Goal: Information Seeking & Learning: Learn about a topic

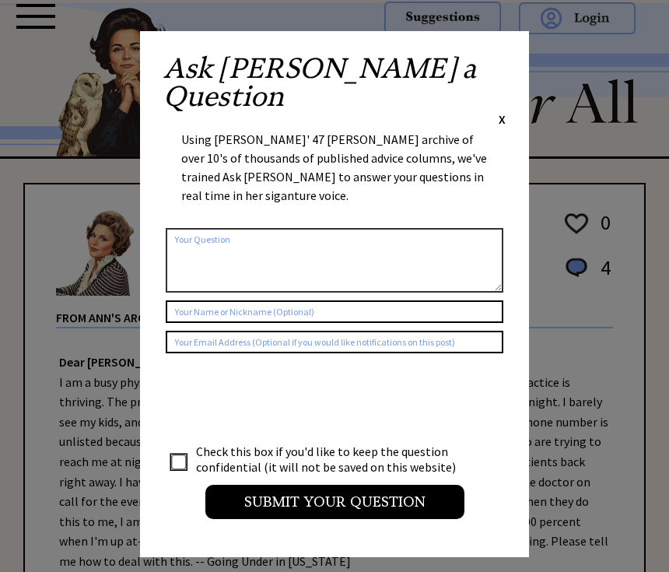
click at [504, 111] on span "X" at bounding box center [502, 119] width 7 height 16
click at [493, 69] on div "Ask Ann a Question X" at bounding box center [334, 90] width 342 height 73
click at [508, 59] on div "Ask Ann a Question X Using Ann Landers' 47 vear archive of over 10's of thousan…" at bounding box center [334, 294] width 389 height 526
click at [504, 111] on span "X" at bounding box center [502, 119] width 7 height 16
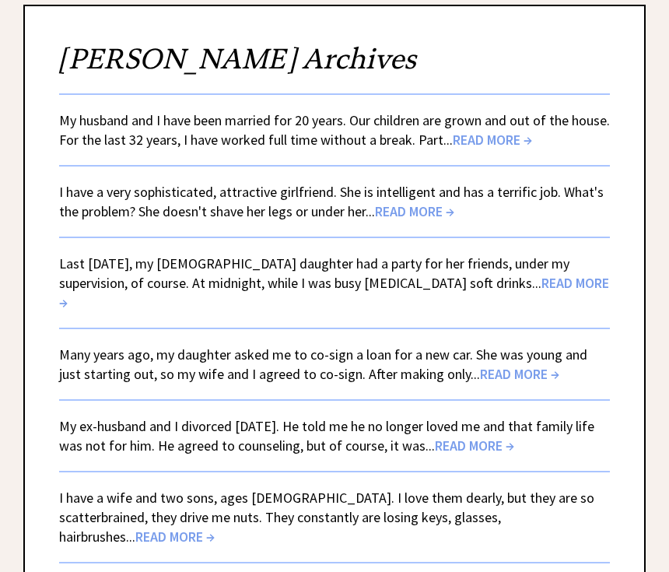
scroll to position [181, 0]
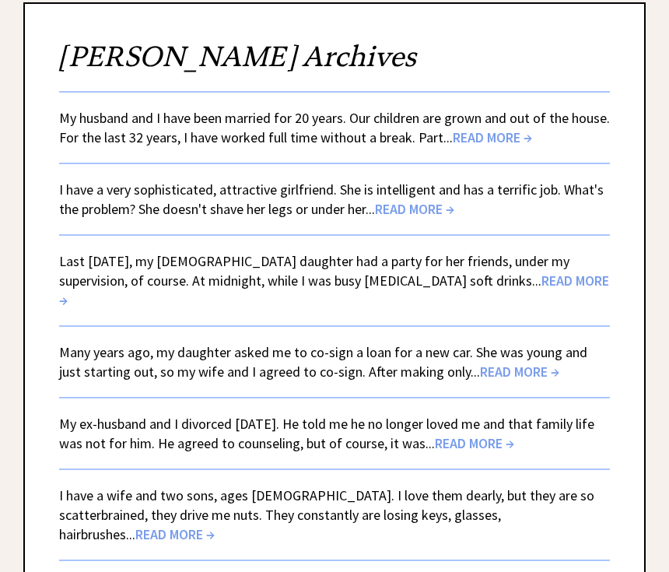
click at [533, 272] on span "READ MORE →" at bounding box center [334, 290] width 550 height 37
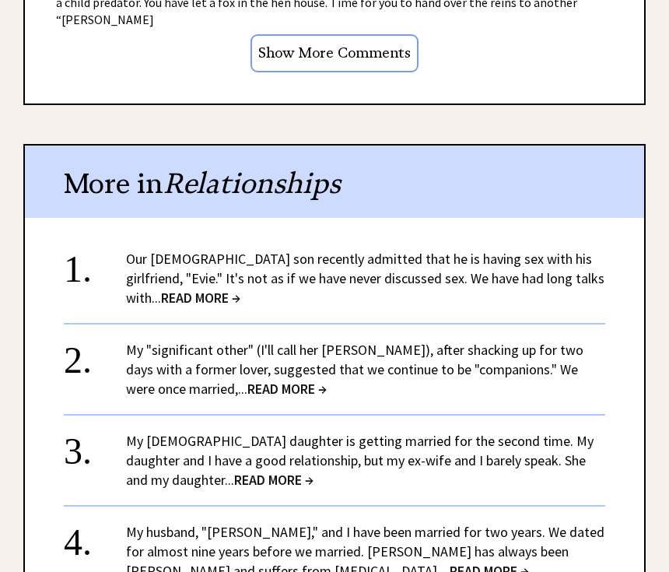
scroll to position [1448, 0]
click at [250, 380] on span "READ MORE →" at bounding box center [286, 389] width 79 height 18
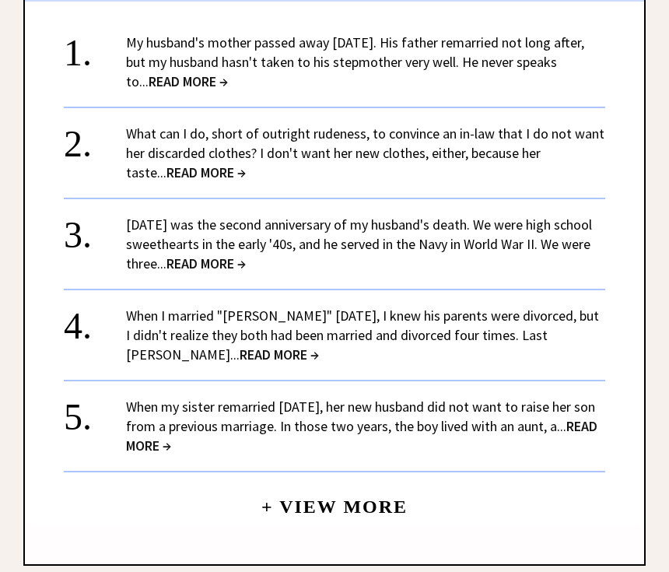
scroll to position [1490, 0]
click at [441, 307] on link "When I married "Glenn" eight years ago, I knew his parents were divorced, but I…" at bounding box center [362, 335] width 473 height 57
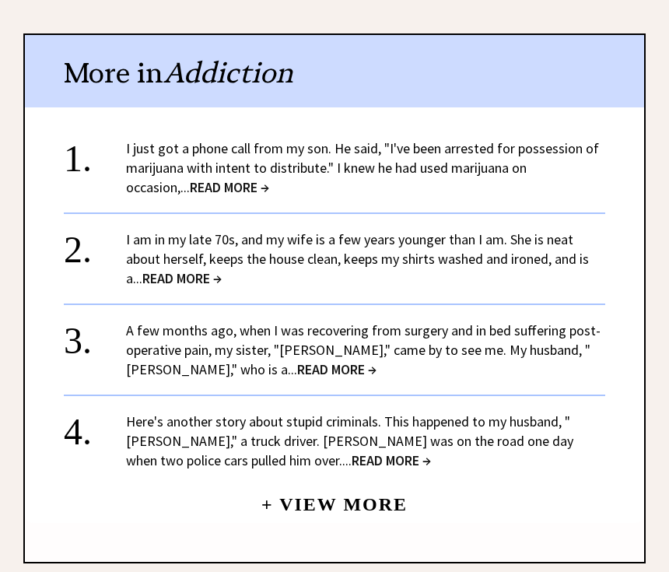
scroll to position [1587, 0]
click at [474, 321] on link "A few months ago, when I was recovering from surgery and in bed suffering post-…" at bounding box center [363, 349] width 475 height 57
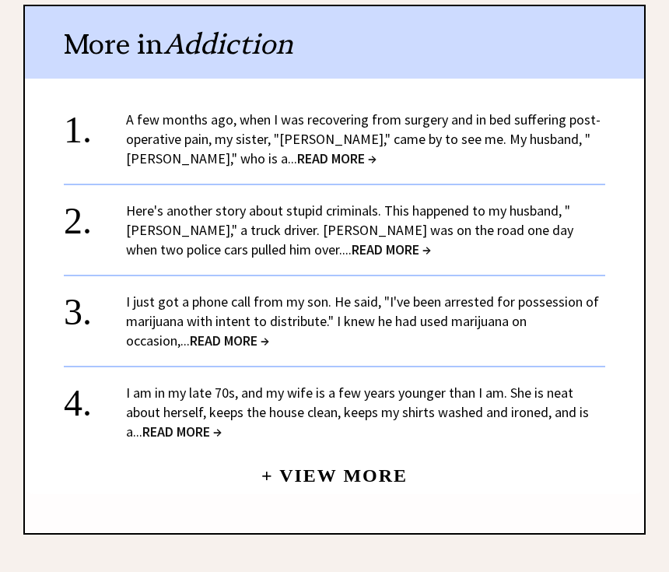
scroll to position [1615, 0]
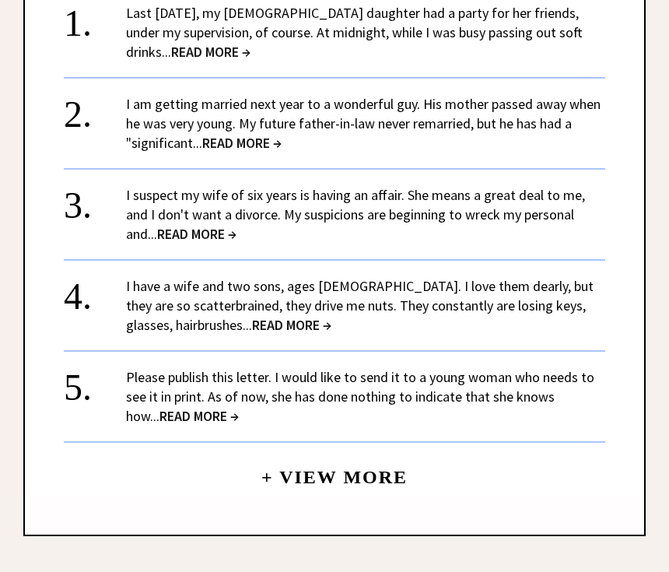
scroll to position [1518, 0]
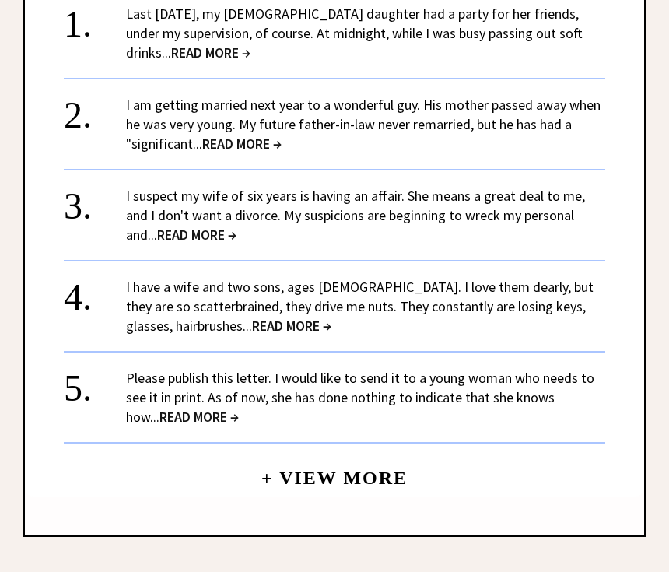
click at [497, 381] on link "Please publish this letter. I would like to send it to a young woman who needs …" at bounding box center [360, 397] width 468 height 57
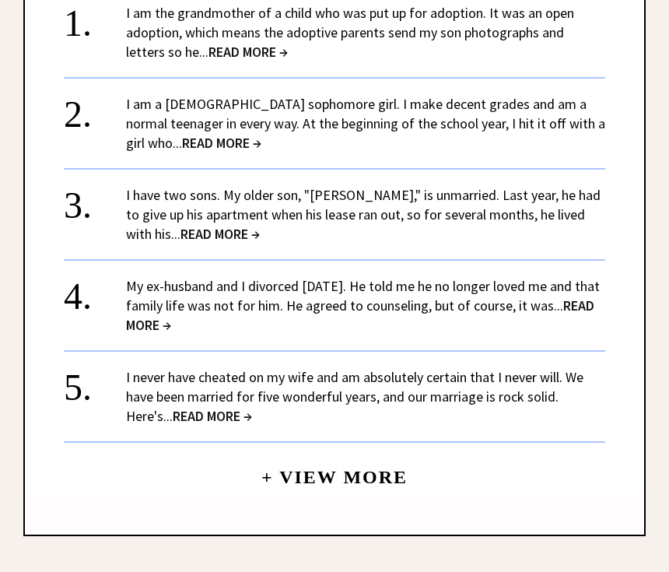
scroll to position [1518, 0]
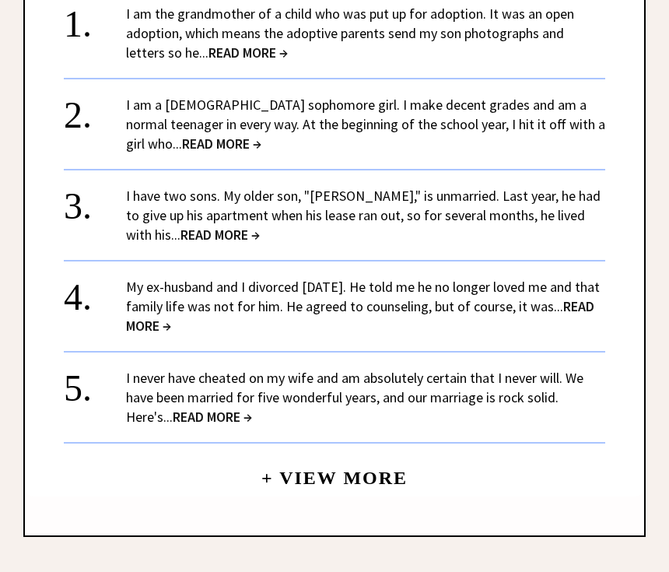
click at [181, 296] on link "My ex-husband and I divorced [DATE]. He told me he no longer loved me and that …" at bounding box center [363, 306] width 474 height 57
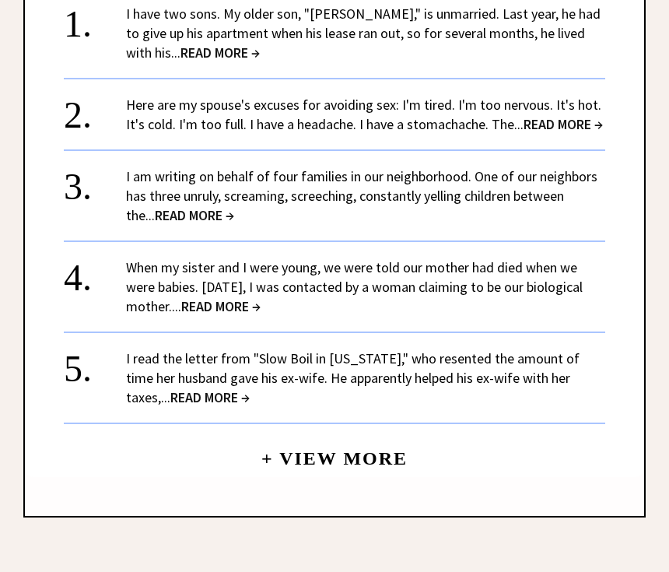
scroll to position [1518, 0]
click at [311, 298] on link "When my sister and I were young, we were told our mother had died when we were …" at bounding box center [354, 286] width 457 height 57
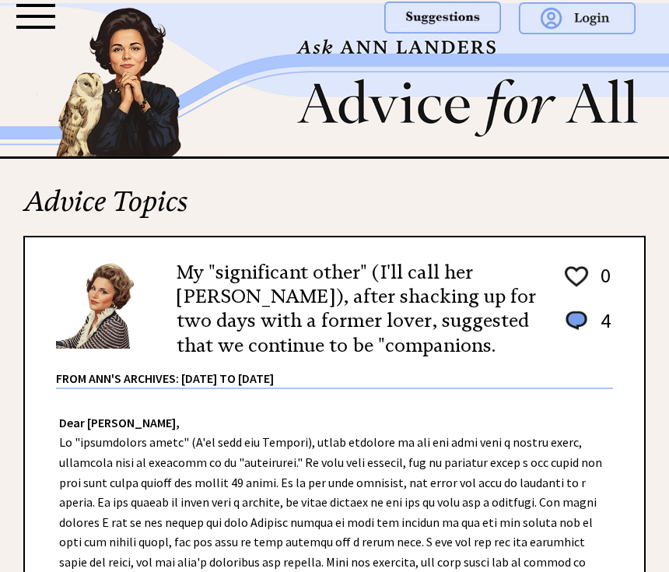
scroll to position [1518, 0]
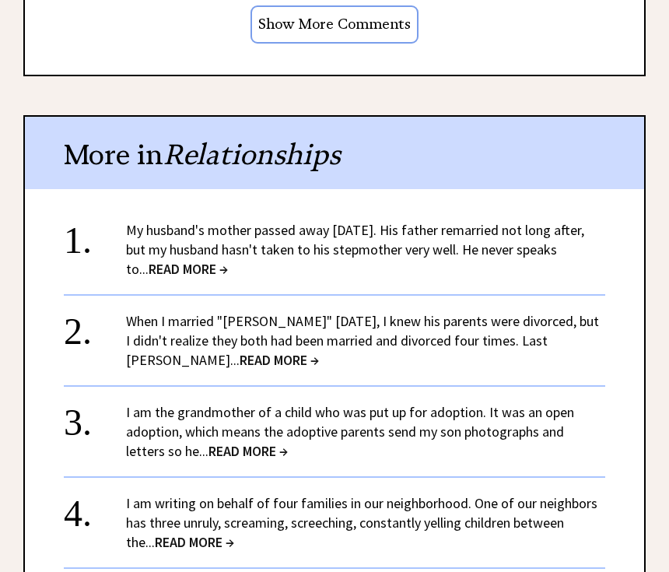
scroll to position [1476, 0]
